Goal: Task Accomplishment & Management: Manage account settings

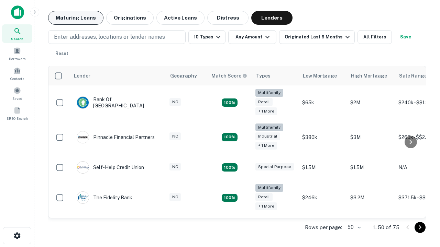
click at [76, 18] on button "Maturing Loans" at bounding box center [75, 18] width 55 height 14
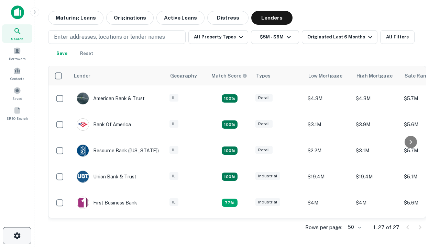
click at [17, 236] on icon "button" at bounding box center [17, 236] width 8 height 8
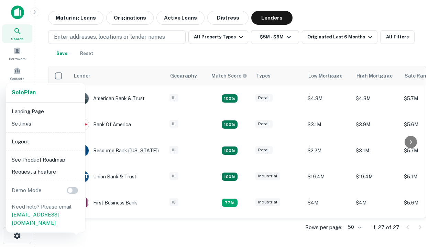
click at [45, 142] on li "Logout" at bounding box center [46, 142] width 74 height 12
